Goal: Check status

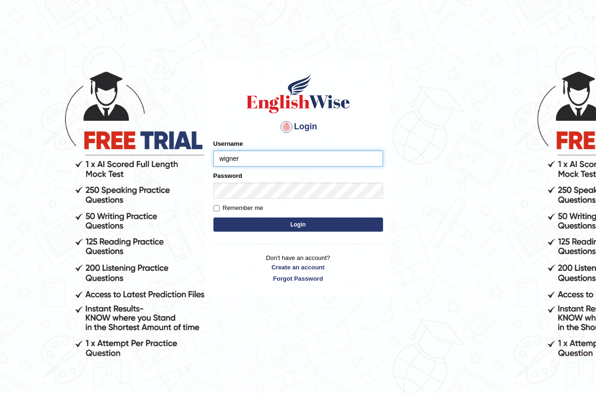
type input "wigner"
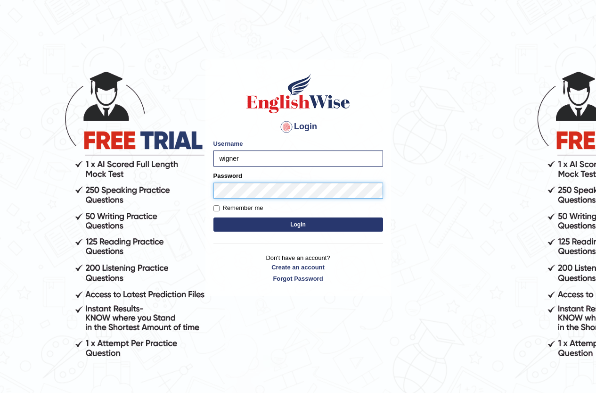
click at [213, 217] on button "Login" at bounding box center [298, 224] width 170 height 14
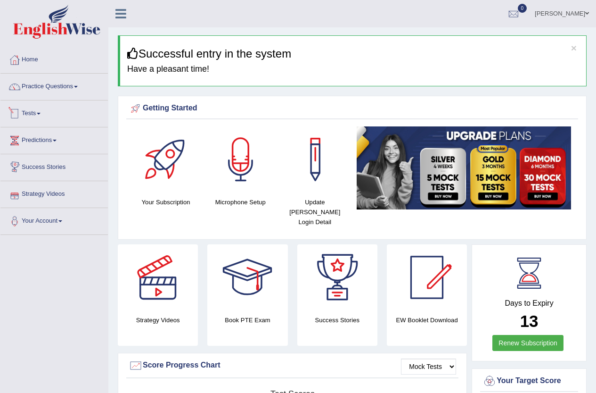
click at [37, 115] on link "Tests" at bounding box center [53, 112] width 107 height 24
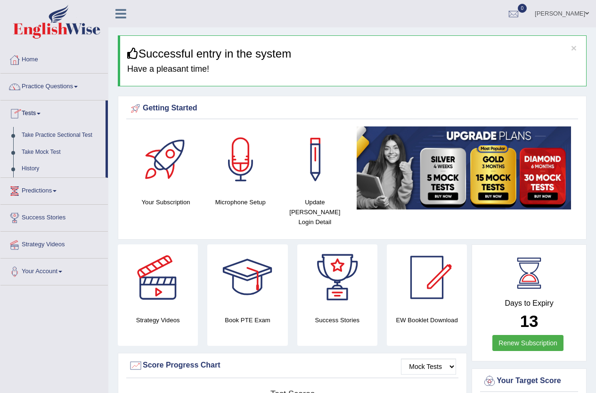
click at [32, 174] on link "History" at bounding box center [61, 168] width 88 height 17
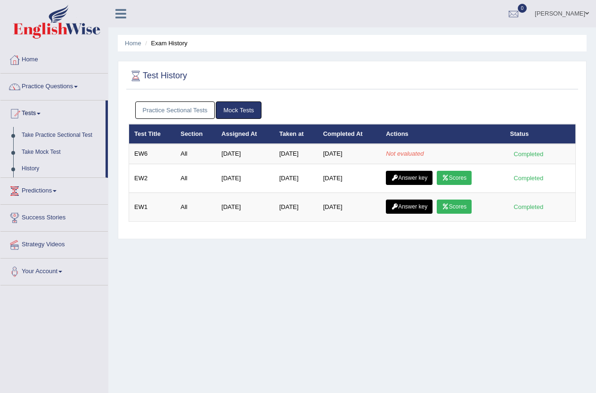
click at [200, 109] on link "Practice Sectional Tests" at bounding box center [175, 109] width 80 height 17
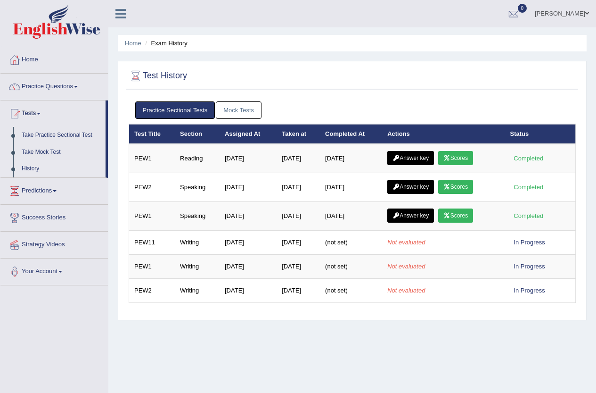
click at [247, 111] on link "Mock Tests" at bounding box center [239, 109] width 46 height 17
